Goal: Book appointment/travel/reservation

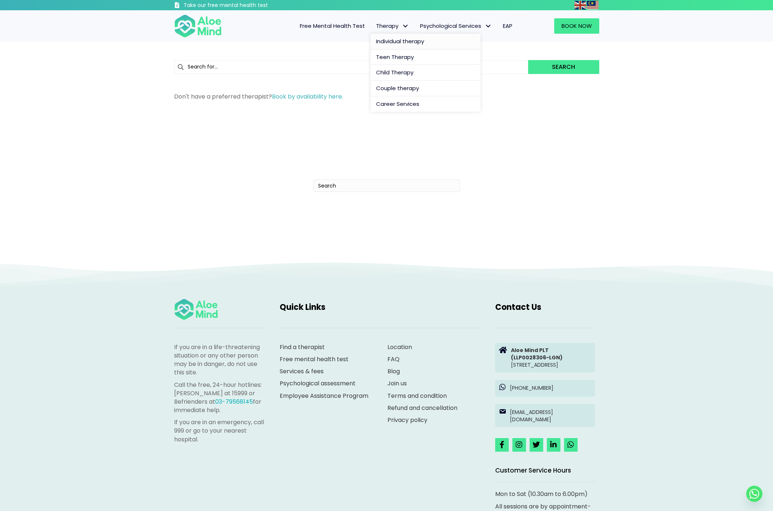
click at [397, 39] on span "Individual therapy" at bounding box center [400, 41] width 48 height 8
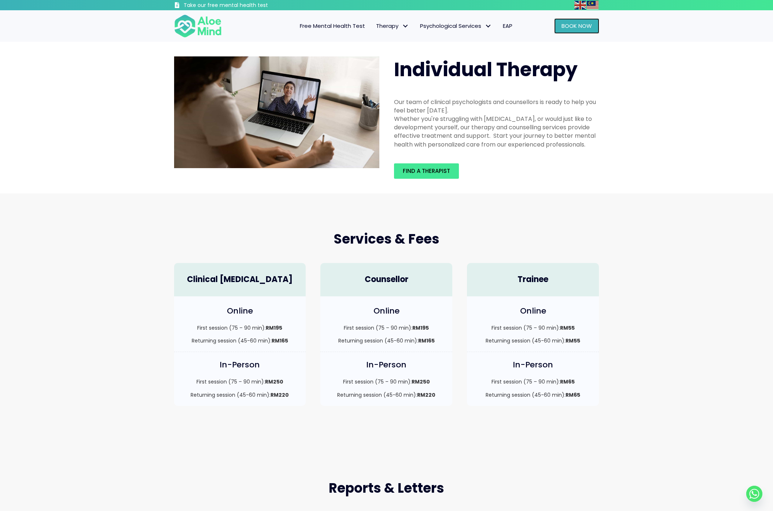
click at [574, 25] on span "Book Now" at bounding box center [576, 26] width 30 height 8
